Goal: Communication & Community: Answer question/provide support

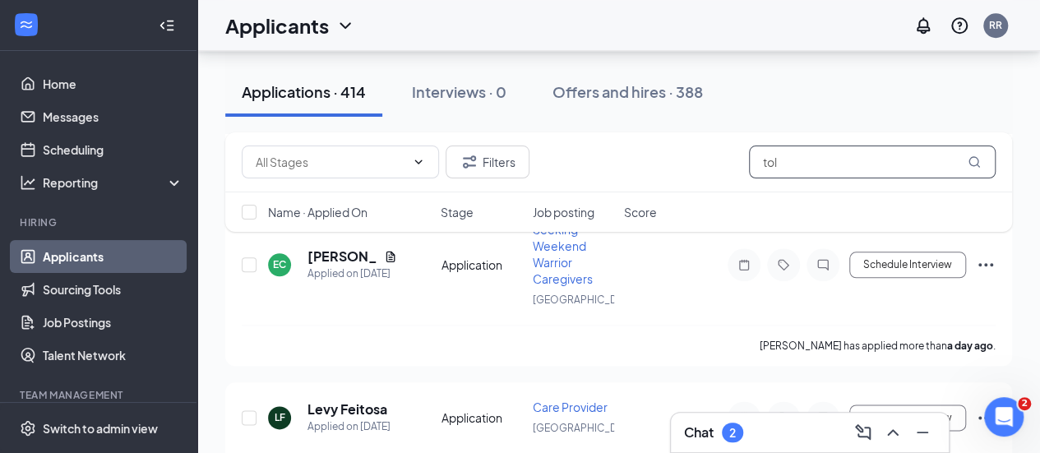
scroll to position [774, 0]
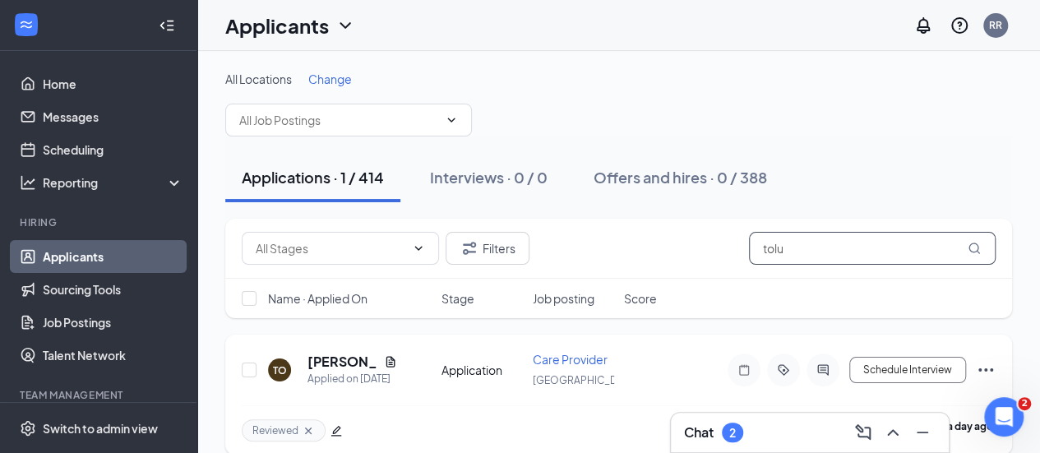
type input "tolu"
click at [318, 363] on h5 "[PERSON_NAME]" at bounding box center [342, 362] width 70 height 18
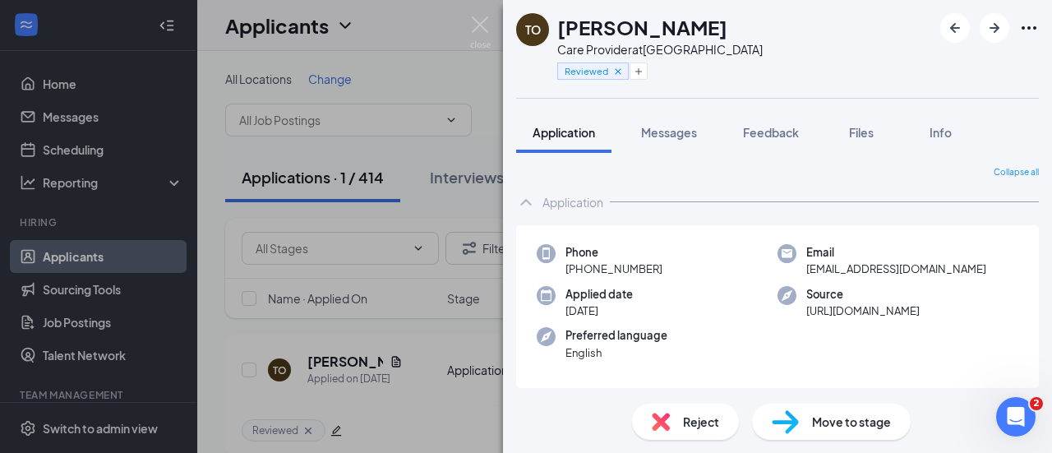
click at [887, 282] on div "Phone [PHONE_NUMBER] Email [EMAIL_ADDRESS][DOMAIN_NAME] Applied date [DATE] Sou…" at bounding box center [777, 307] width 523 height 164
click at [884, 277] on span "[EMAIL_ADDRESS][DOMAIN_NAME]" at bounding box center [896, 269] width 180 height 16
copy span "[EMAIL_ADDRESS][DOMAIN_NAME]"
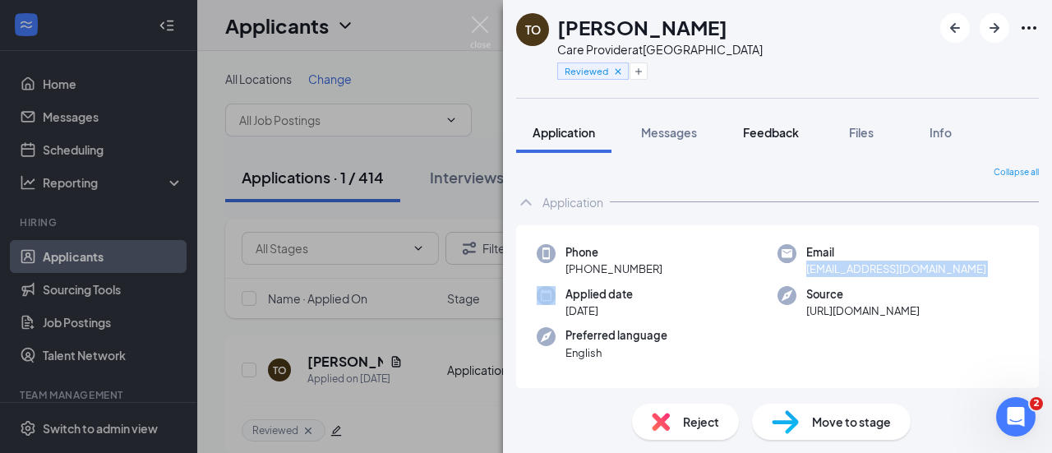
click at [794, 132] on span "Feedback" at bounding box center [771, 132] width 56 height 15
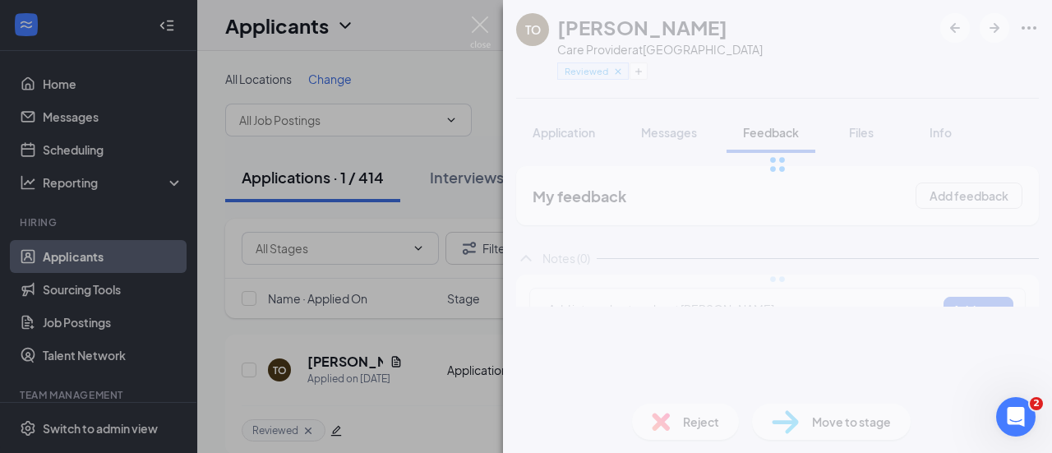
click at [639, 73] on div at bounding box center [777, 164] width 549 height 329
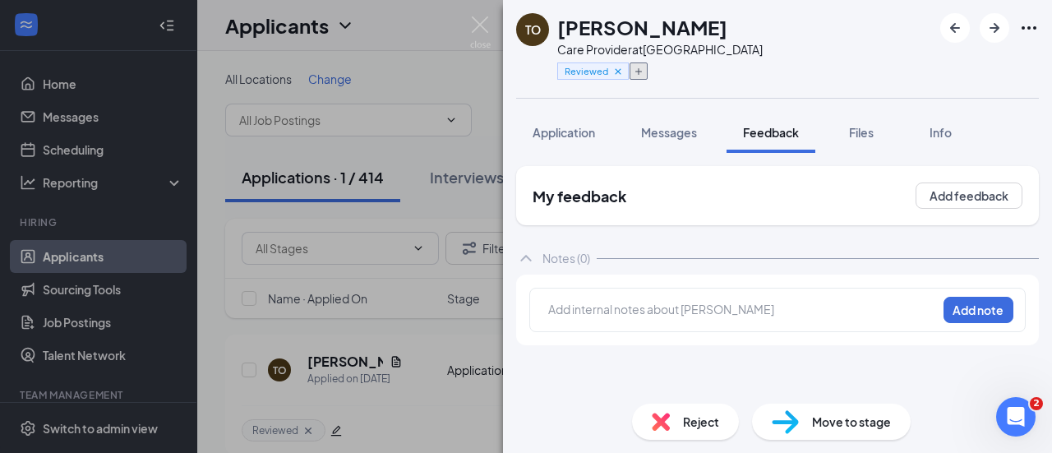
click at [639, 68] on icon "Plus" at bounding box center [639, 72] width 10 height 10
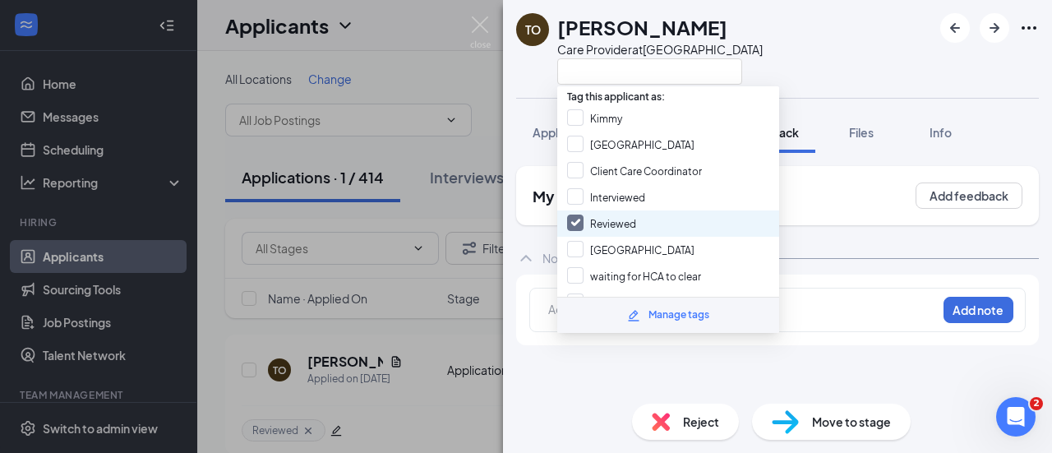
click at [625, 210] on div "Reviewed" at bounding box center [668, 223] width 222 height 26
checkbox input "false"
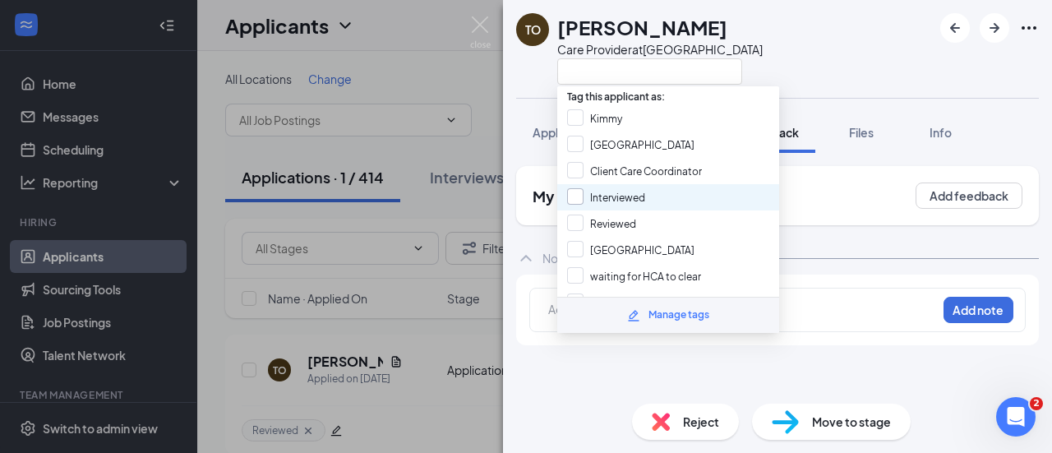
click at [625, 197] on input "Interviewed" at bounding box center [606, 197] width 78 height 18
checkbox input "true"
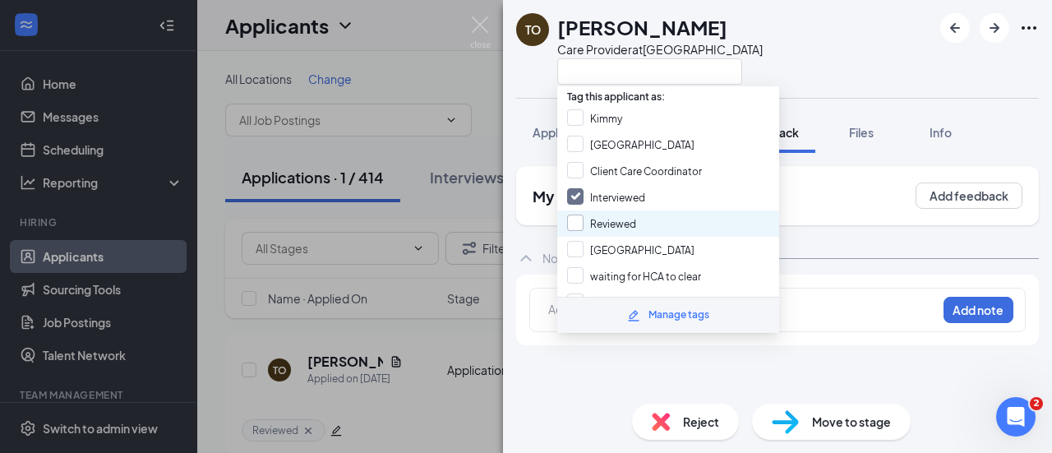
click at [621, 214] on input "Reviewed" at bounding box center [601, 223] width 69 height 18
checkbox input "true"
click at [773, 60] on div "TO Toluwalase Ogunleye Care Provider at [GEOGRAPHIC_DATA]" at bounding box center [777, 49] width 549 height 98
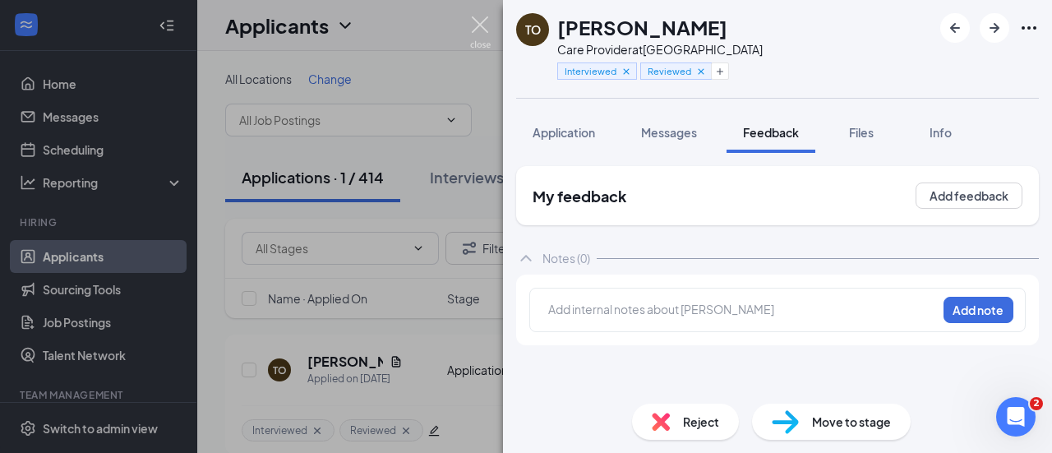
click at [475, 41] on img at bounding box center [480, 32] width 21 height 32
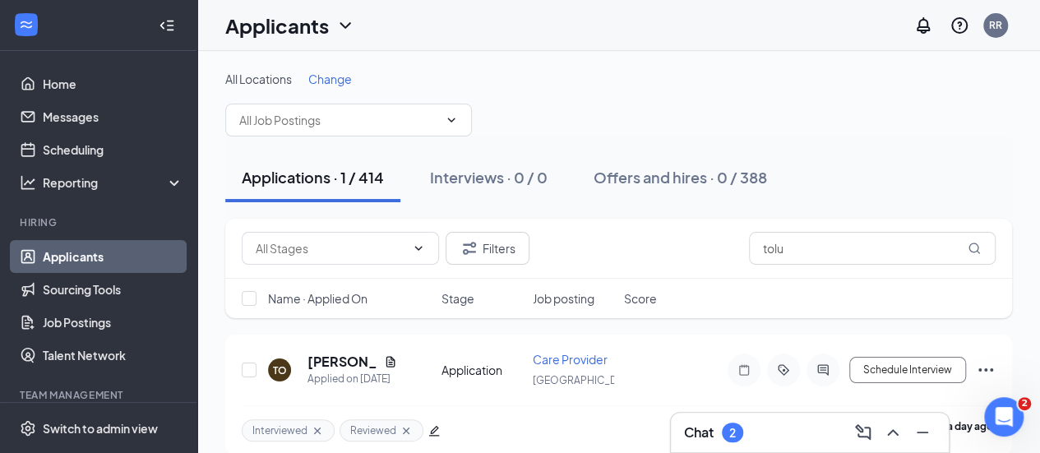
click at [765, 423] on div "Chat 2" at bounding box center [809, 432] width 251 height 26
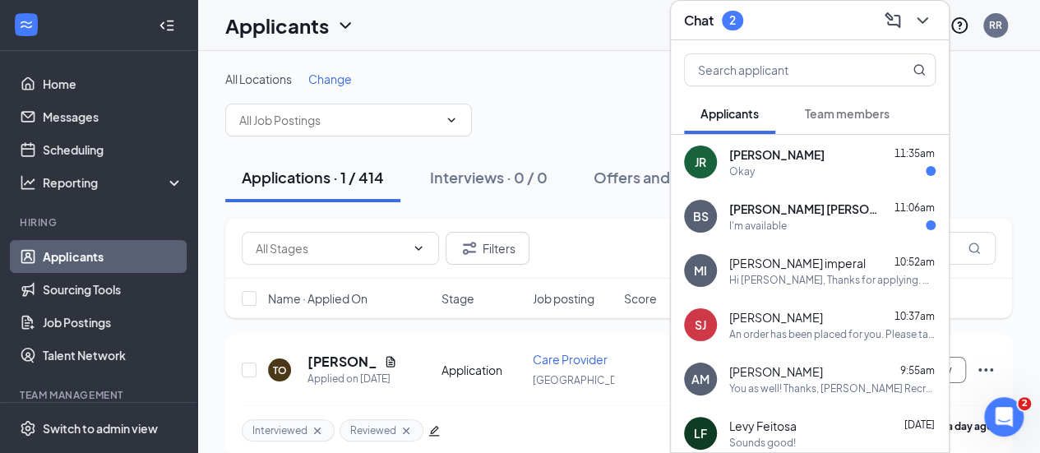
click at [795, 220] on div "I'm available" at bounding box center [832, 226] width 206 height 14
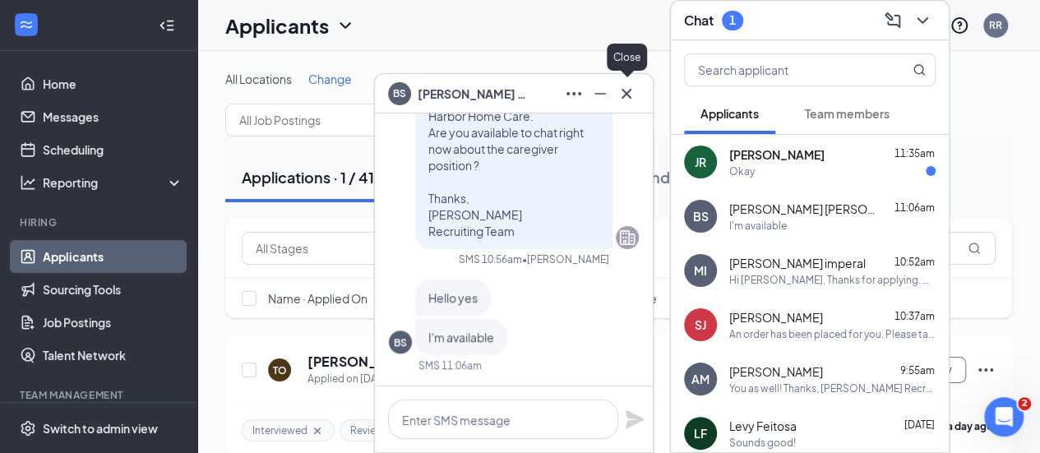
click at [633, 95] on icon "Cross" at bounding box center [626, 94] width 20 height 20
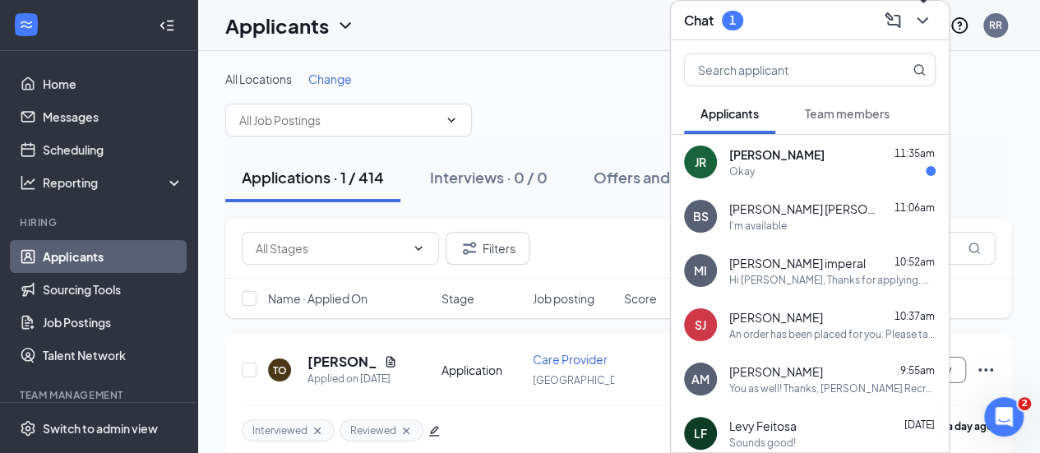
click at [920, 19] on icon "ChevronDown" at bounding box center [922, 21] width 20 height 20
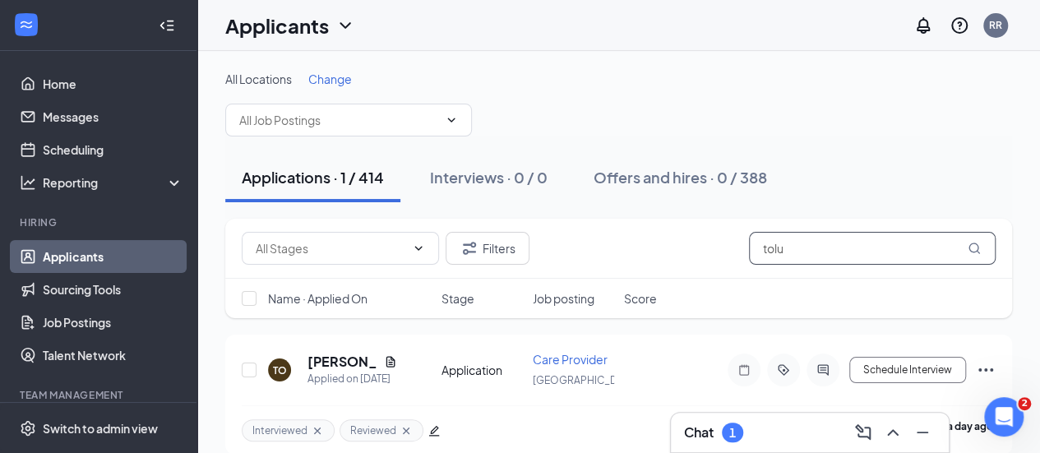
click at [840, 240] on input "tolu" at bounding box center [872, 248] width 247 height 33
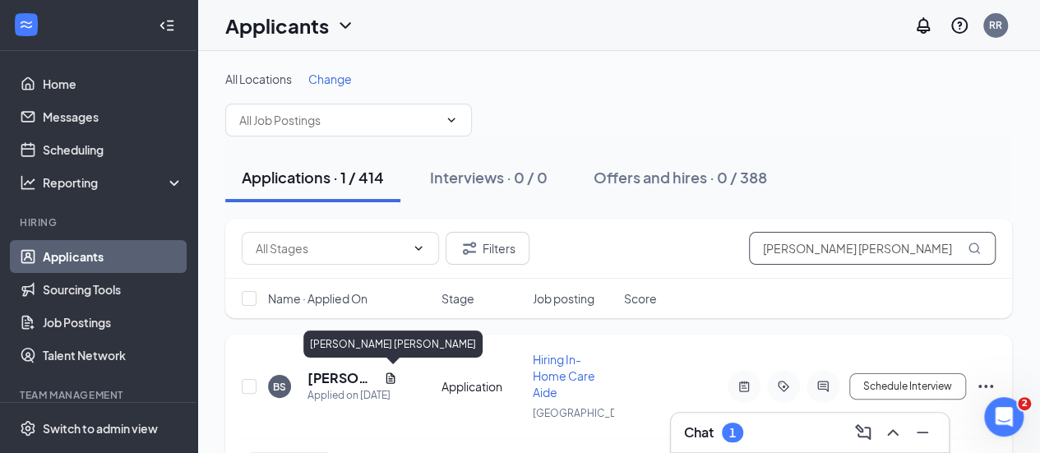
type input "[PERSON_NAME] [PERSON_NAME]"
click at [326, 376] on h5 "[PERSON_NAME] [PERSON_NAME]" at bounding box center [342, 378] width 70 height 18
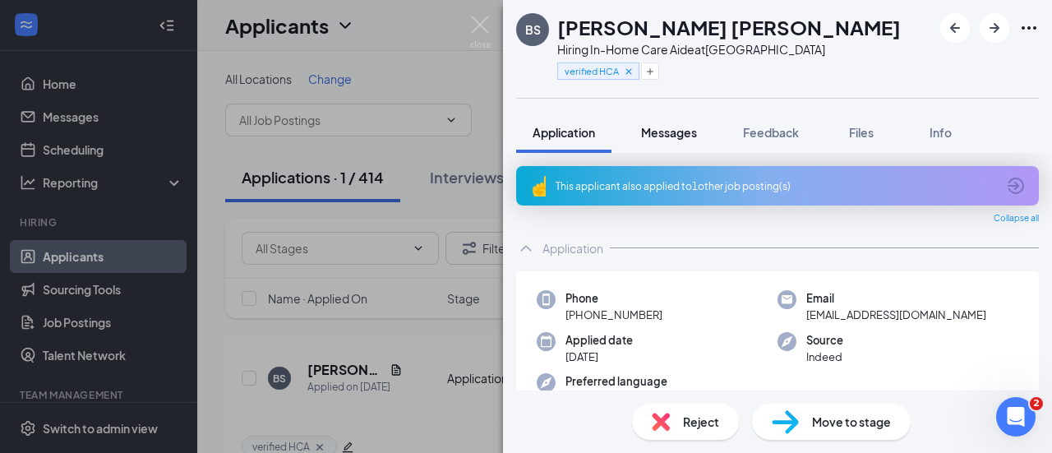
click at [693, 132] on span "Messages" at bounding box center [669, 132] width 56 height 15
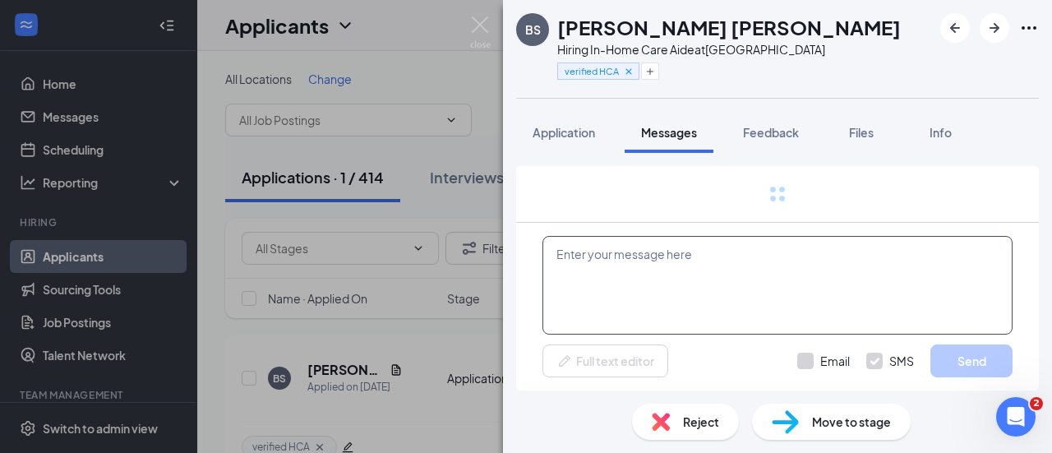
click at [649, 292] on textarea at bounding box center [777, 285] width 470 height 99
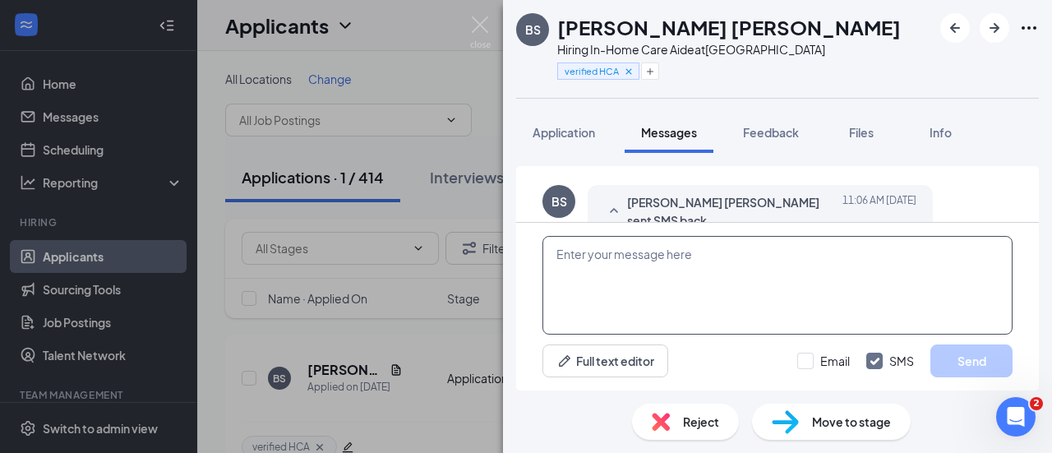
type textarea "P"
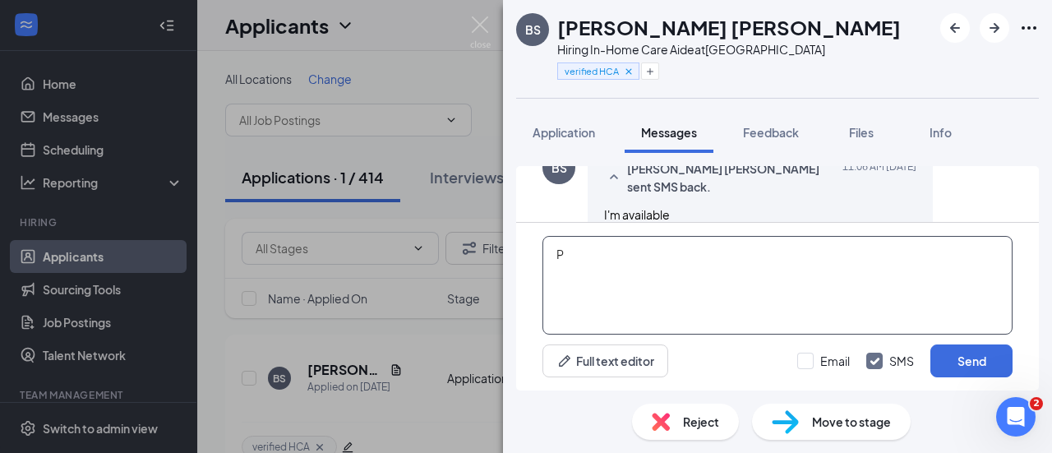
scroll to position [810, 0]
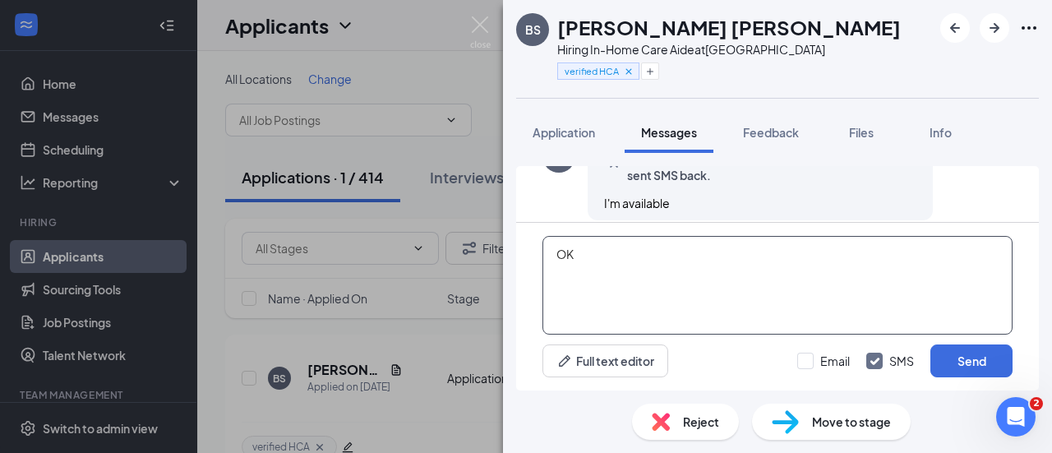
type textarea "O"
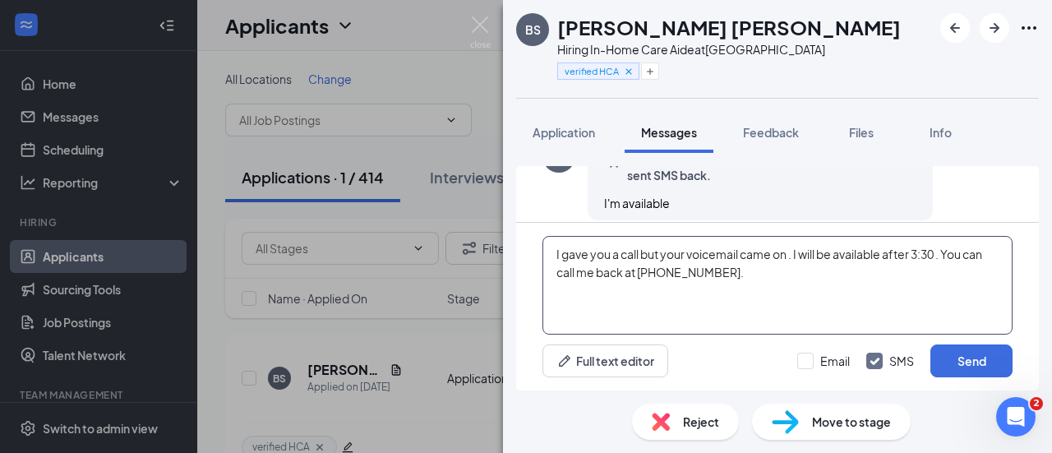
click at [939, 254] on textarea "I gave you a call but your voicemail came on . I will be available after 3:30 .…" at bounding box center [777, 285] width 470 height 99
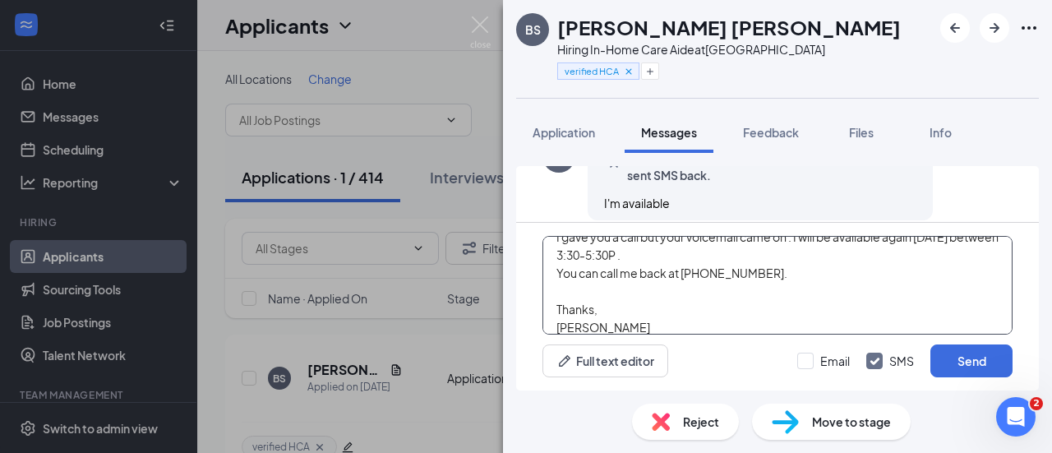
scroll to position [35, 0]
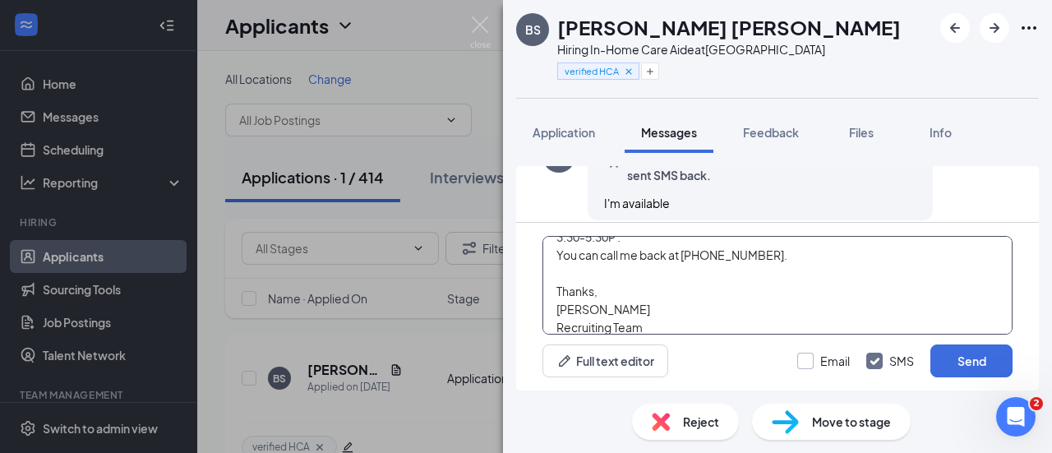
type textarea "I gave you a call but your voicemail came on . I will be available again [DATE]…"
click at [807, 362] on input "Email" at bounding box center [823, 361] width 53 height 16
checkbox input "true"
click at [1001, 366] on button "Send" at bounding box center [971, 360] width 82 height 33
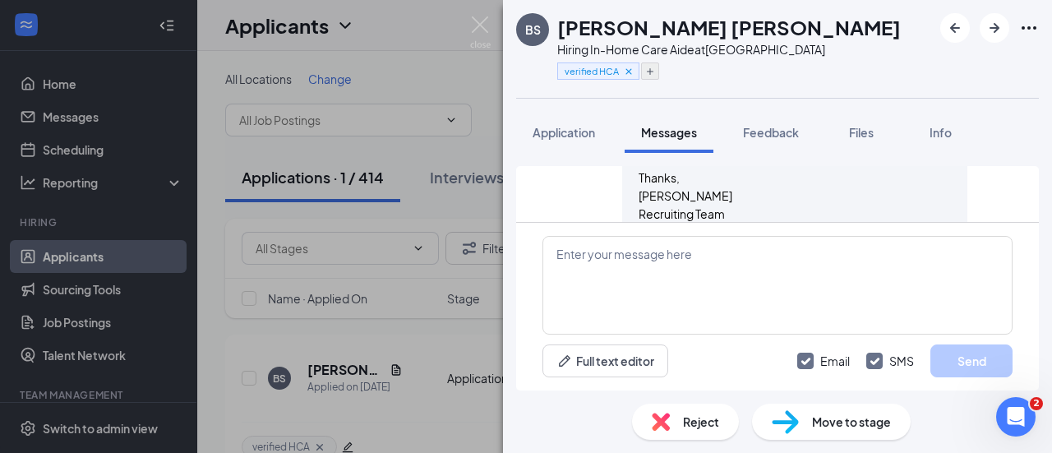
scroll to position [1238, 0]
click at [649, 70] on icon "Plus" at bounding box center [650, 71] width 7 height 7
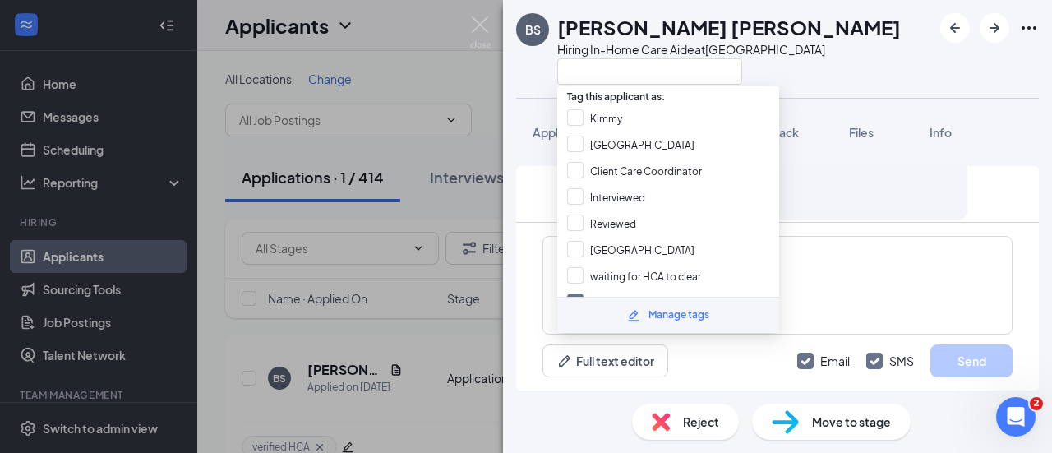
click at [831, 91] on div "BS [PERSON_NAME] [PERSON_NAME] Hiring In-Home Care Aide at [GEOGRAPHIC_DATA]" at bounding box center [777, 49] width 549 height 98
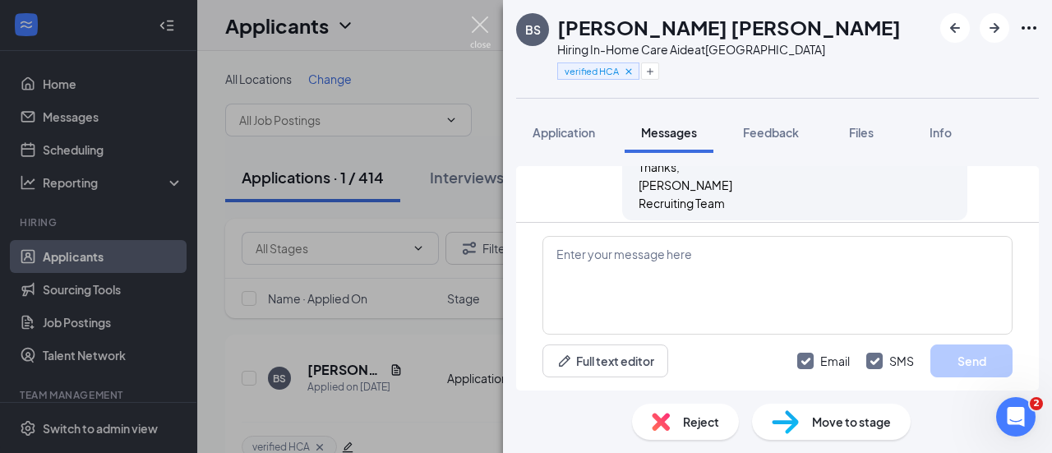
click at [475, 26] on img at bounding box center [480, 32] width 21 height 32
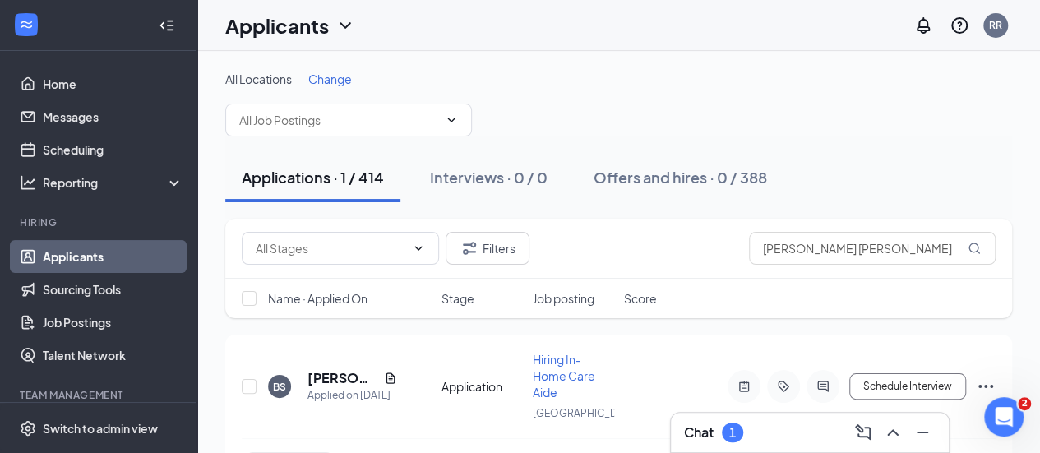
click at [740, 426] on div "1" at bounding box center [732, 432] width 21 height 20
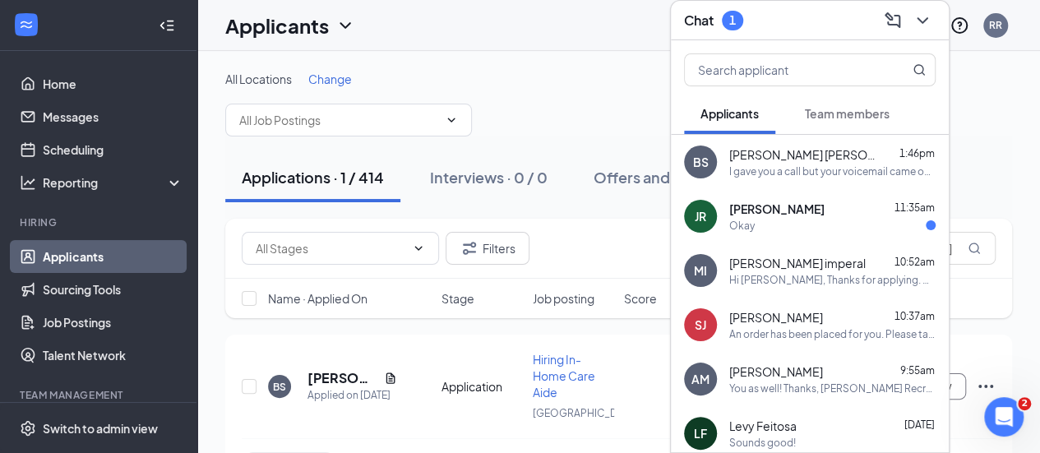
click at [820, 195] on div "JR [PERSON_NAME] 11:35am Okay" at bounding box center [810, 216] width 278 height 54
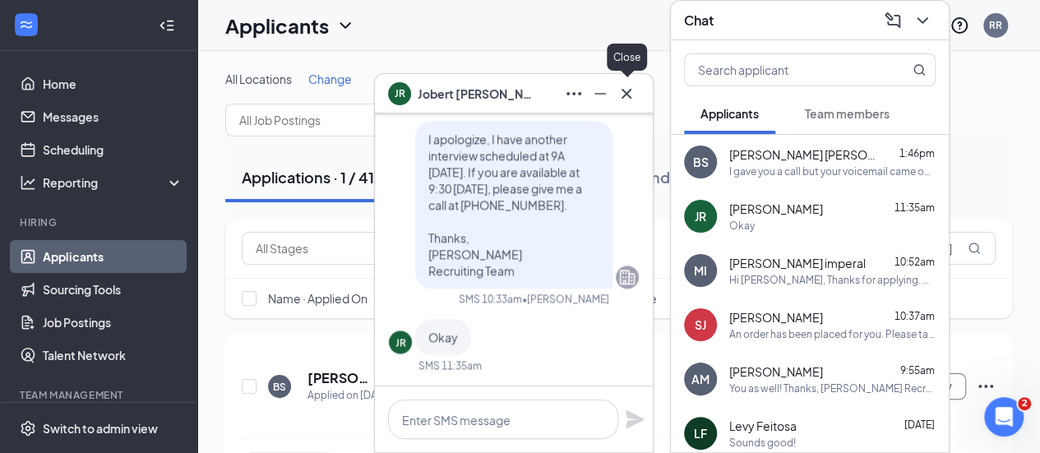
click at [625, 90] on icon "Cross" at bounding box center [626, 94] width 20 height 20
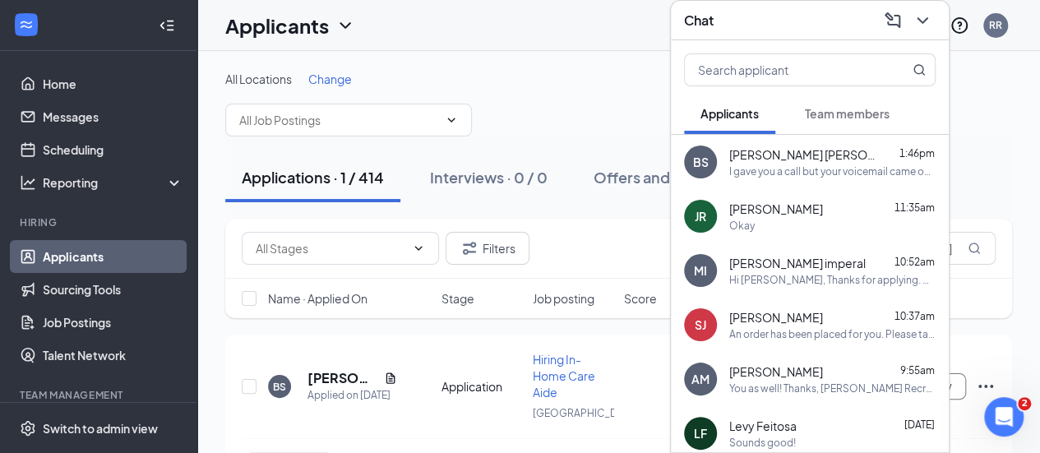
click at [740, 224] on div "Okay" at bounding box center [741, 226] width 25 height 14
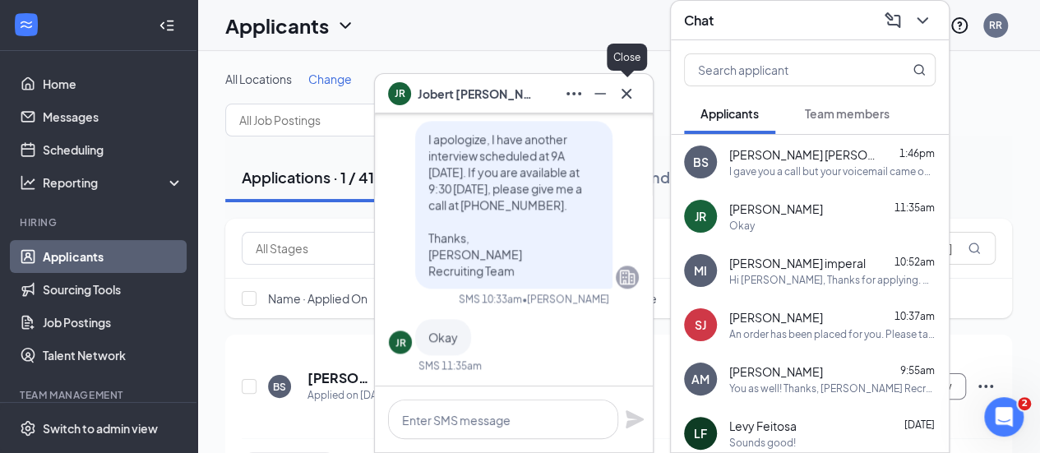
click at [618, 98] on icon "Cross" at bounding box center [626, 94] width 20 height 20
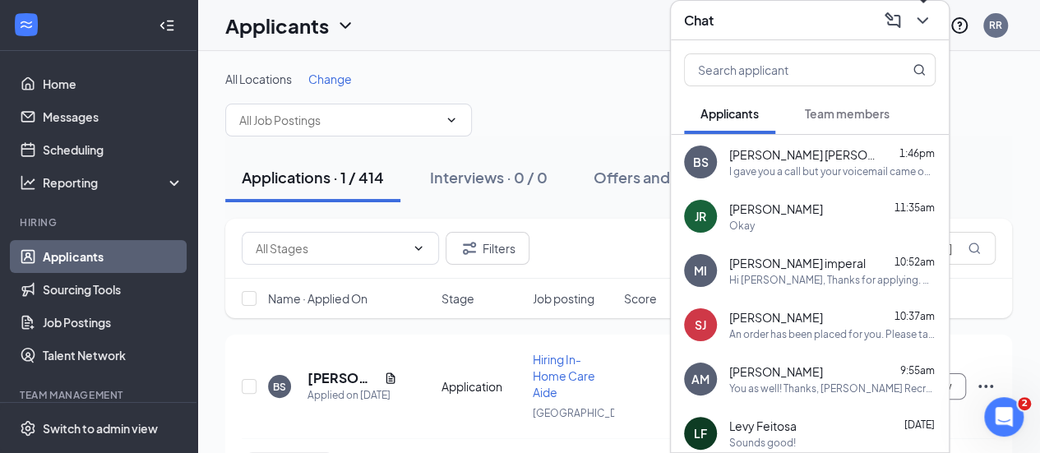
click at [915, 22] on icon "ChevronDown" at bounding box center [922, 21] width 20 height 20
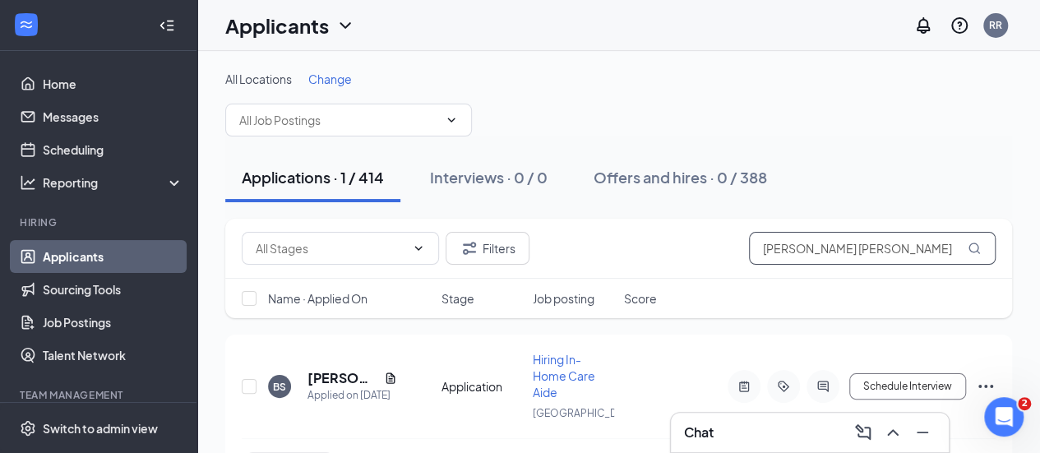
click at [806, 251] on input "[PERSON_NAME] [PERSON_NAME]" at bounding box center [872, 248] width 247 height 33
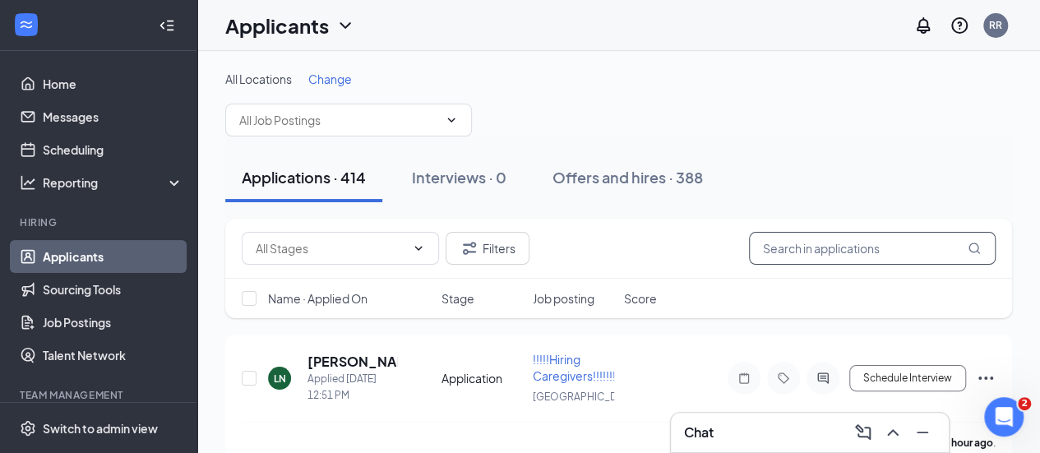
click at [881, 259] on input "text" at bounding box center [872, 248] width 247 height 33
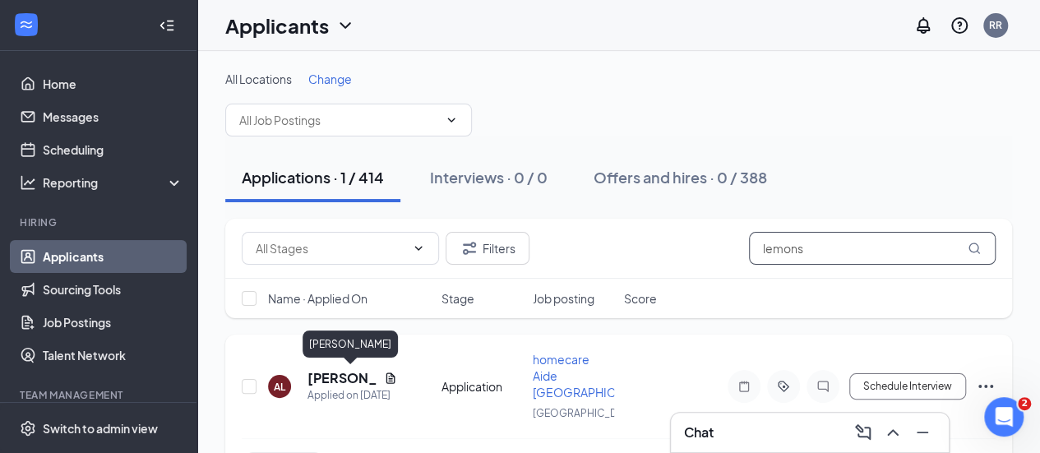
type input "lemons"
click at [342, 372] on h5 "[PERSON_NAME]" at bounding box center [342, 378] width 70 height 18
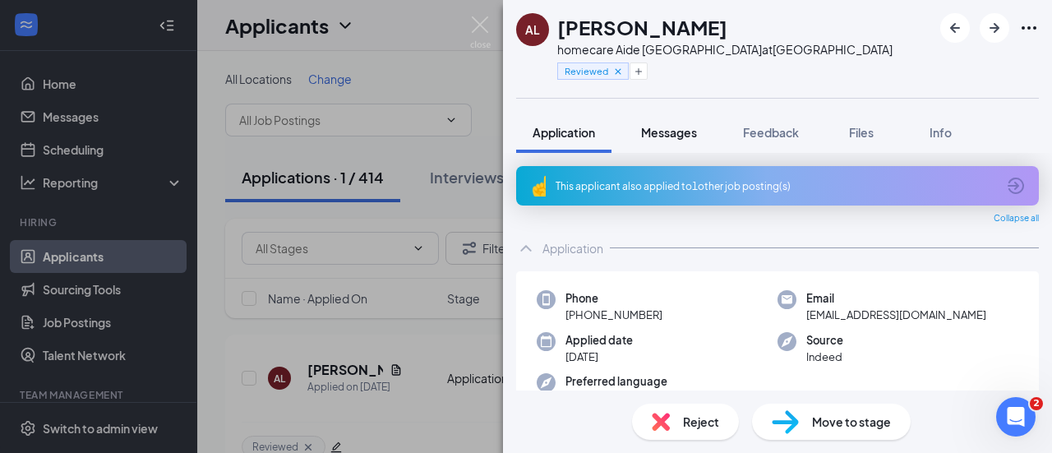
click at [669, 130] on span "Messages" at bounding box center [669, 132] width 56 height 15
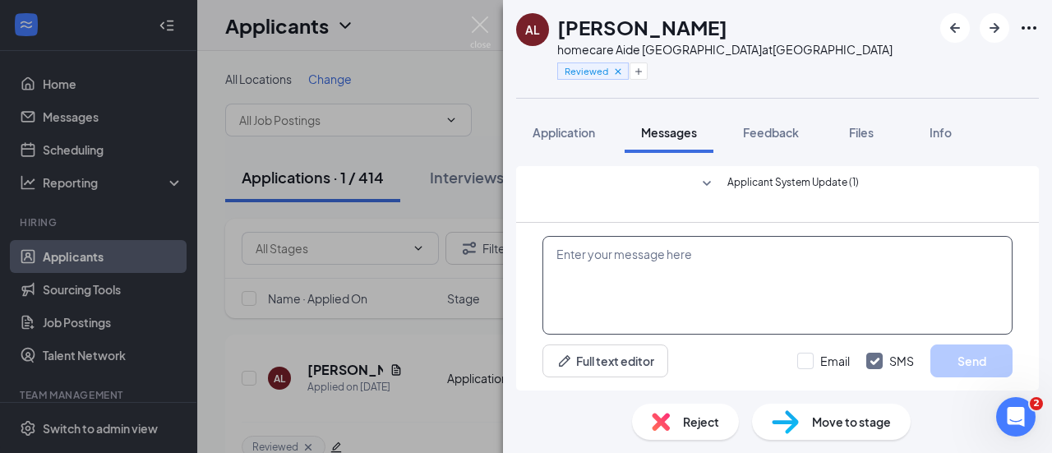
click at [672, 277] on textarea at bounding box center [777, 285] width 470 height 99
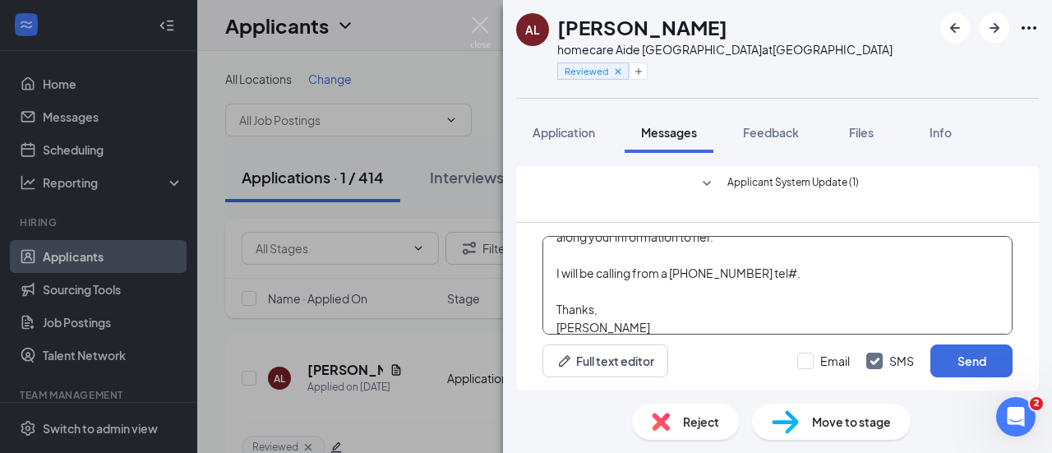
scroll to position [90, 0]
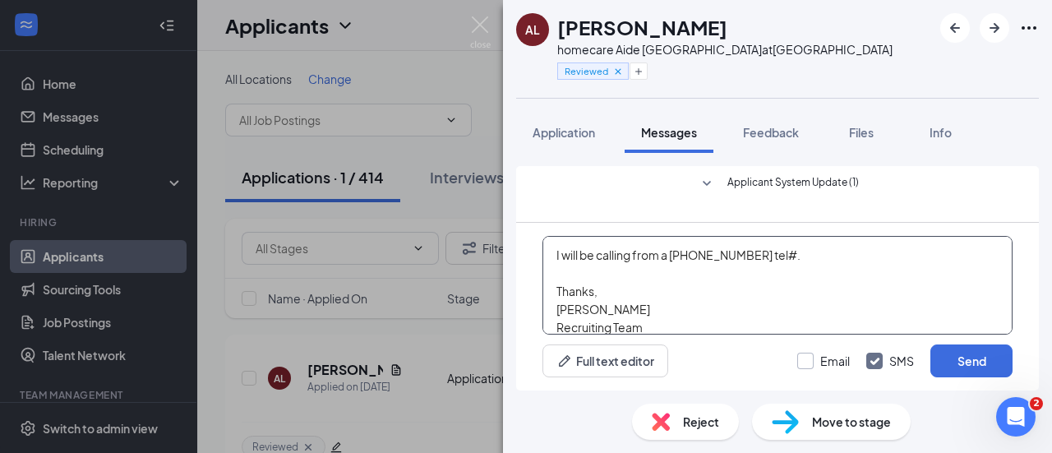
type textarea "Hi Aprell, It's [PERSON_NAME] at Safe Harbor Home Care. [PERSON_NAME] is off th…"
click at [809, 367] on input "Email" at bounding box center [823, 361] width 53 height 16
checkbox input "true"
click at [948, 369] on button "Send" at bounding box center [971, 360] width 82 height 33
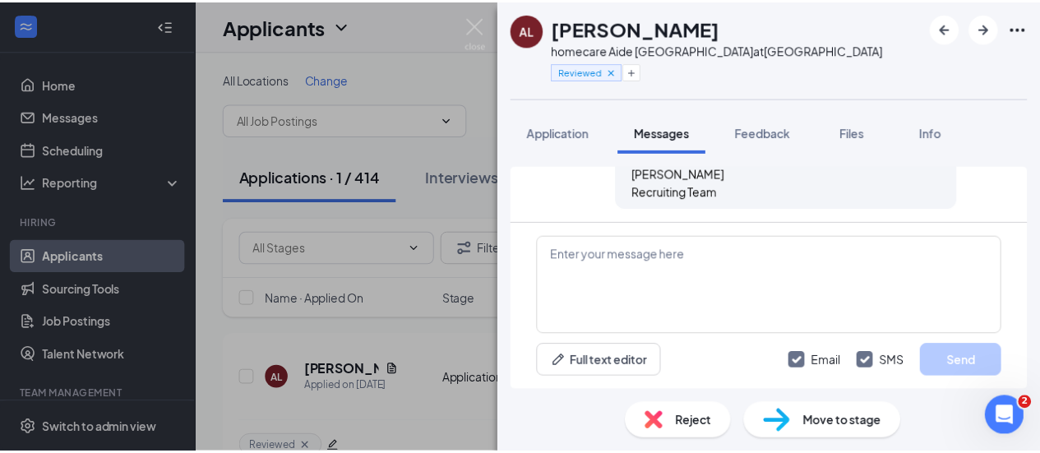
scroll to position [526, 0]
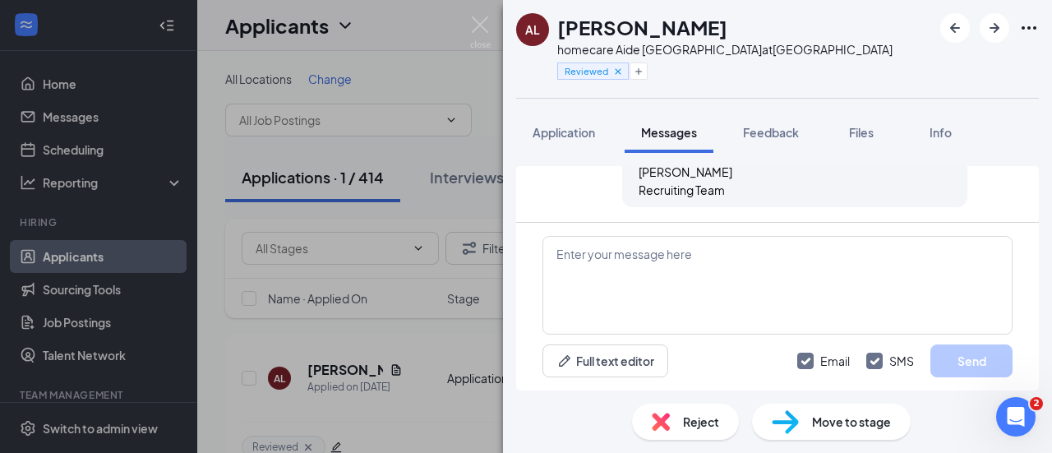
click at [1024, 209] on div "Applicant System Update (1) [PERSON_NAME] sent email to [PERSON_NAME]. [DATE] 1…" at bounding box center [777, 194] width 523 height 56
drag, startPoint x: 714, startPoint y: 30, endPoint x: 559, endPoint y: 25, distance: 155.4
click at [559, 25] on div "[PERSON_NAME]" at bounding box center [724, 27] width 335 height 28
copy h1 "[PERSON_NAME]"
click at [657, 285] on textarea at bounding box center [777, 285] width 470 height 99
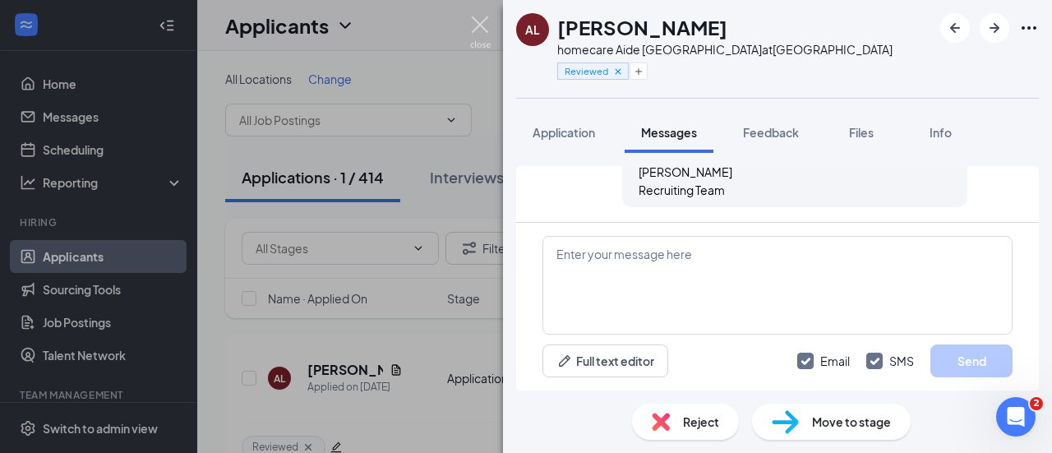
click at [478, 21] on img at bounding box center [480, 32] width 21 height 32
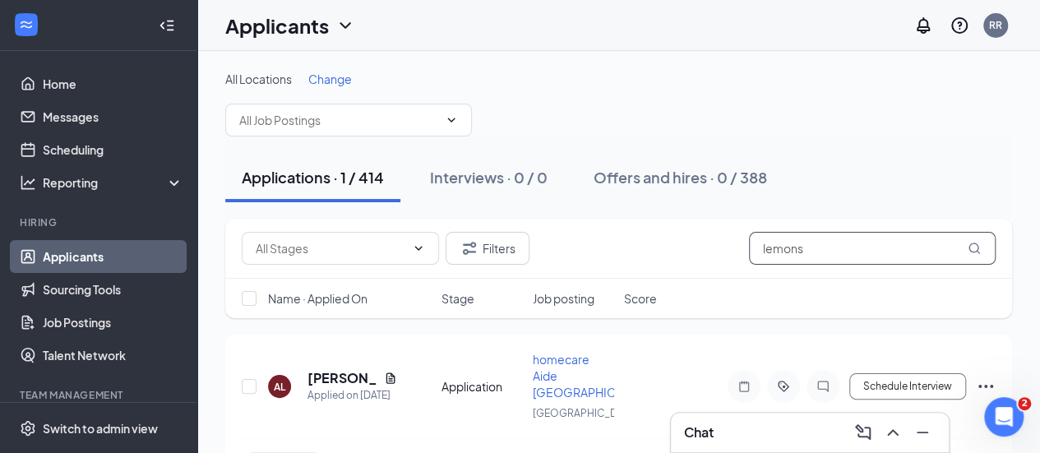
click at [830, 257] on input "lemons" at bounding box center [872, 248] width 247 height 33
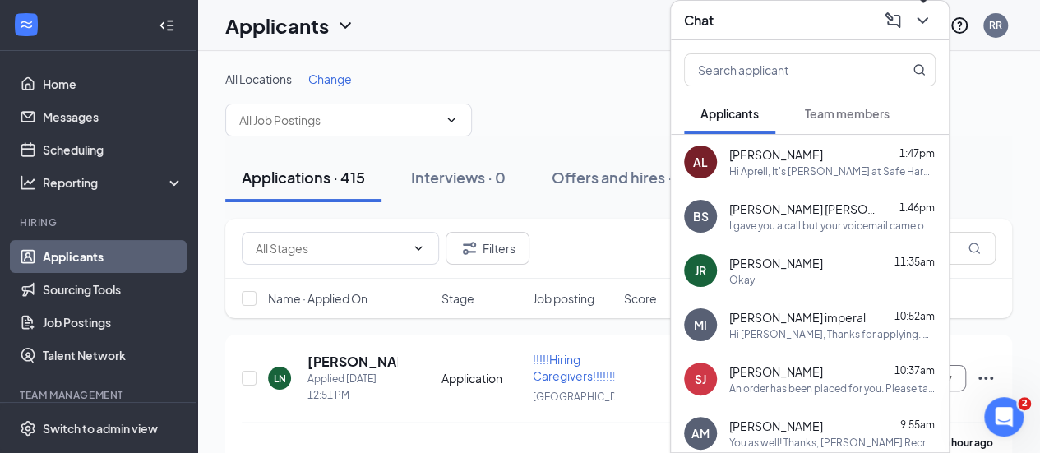
click at [925, 25] on icon "ChevronDown" at bounding box center [922, 21] width 20 height 20
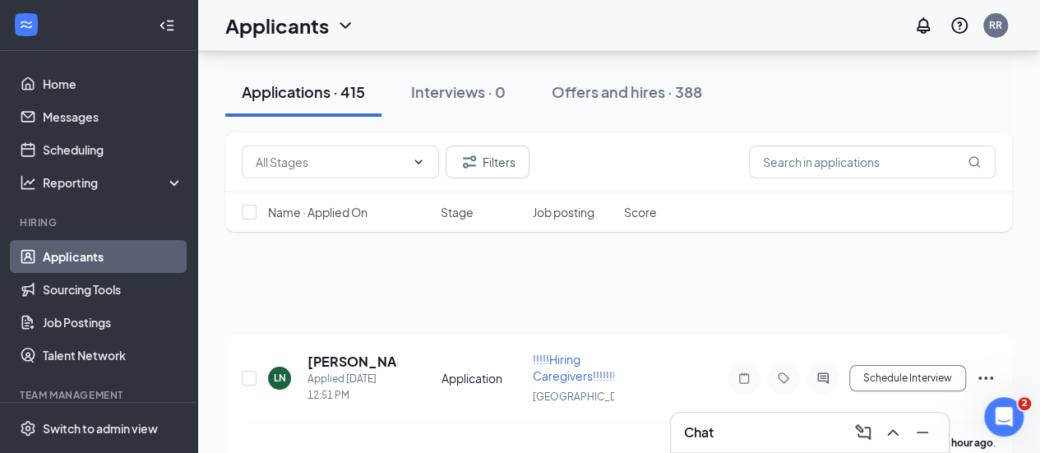
scroll to position [396, 0]
